Goal: Complete application form

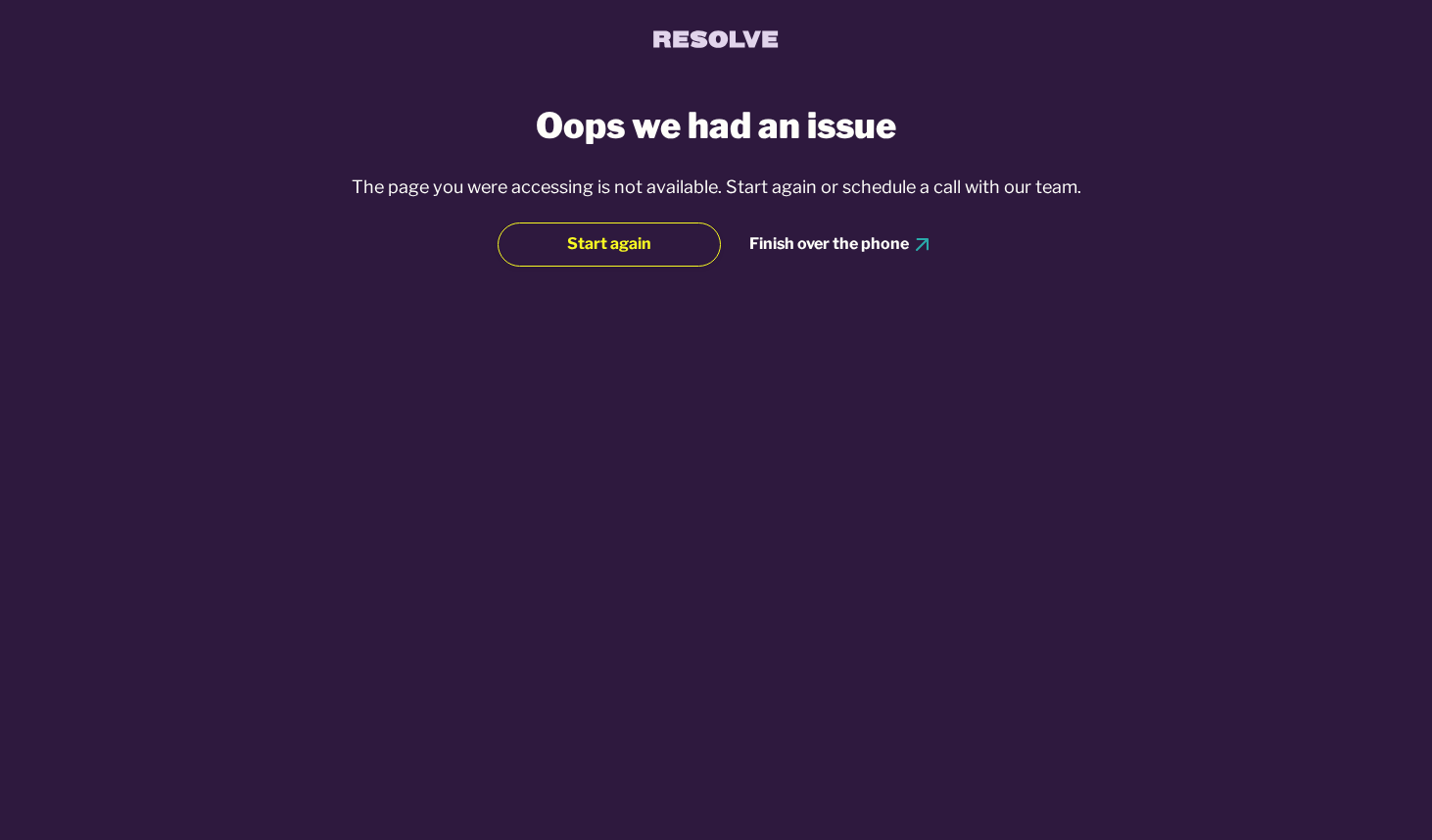
click at [649, 261] on button "Start again" at bounding box center [609, 244] width 223 height 43
